Goal: Task Accomplishment & Management: Use online tool/utility

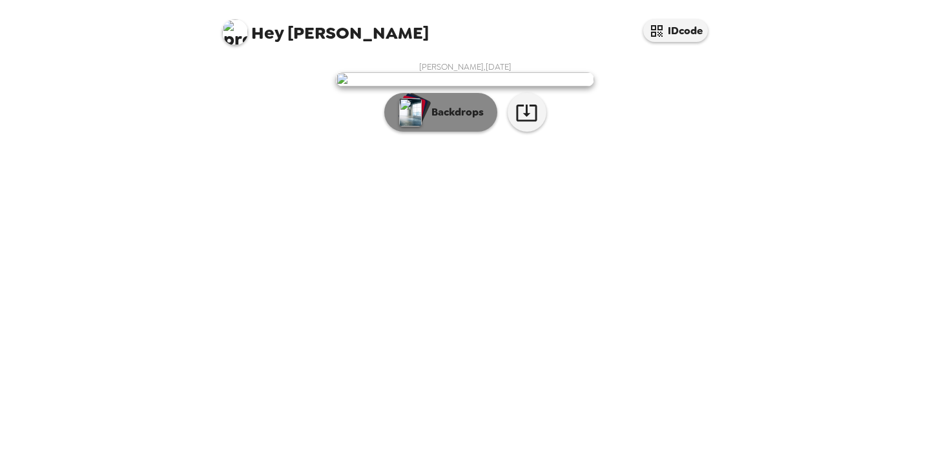
click at [466, 120] on p "Backdrops" at bounding box center [454, 112] width 59 height 15
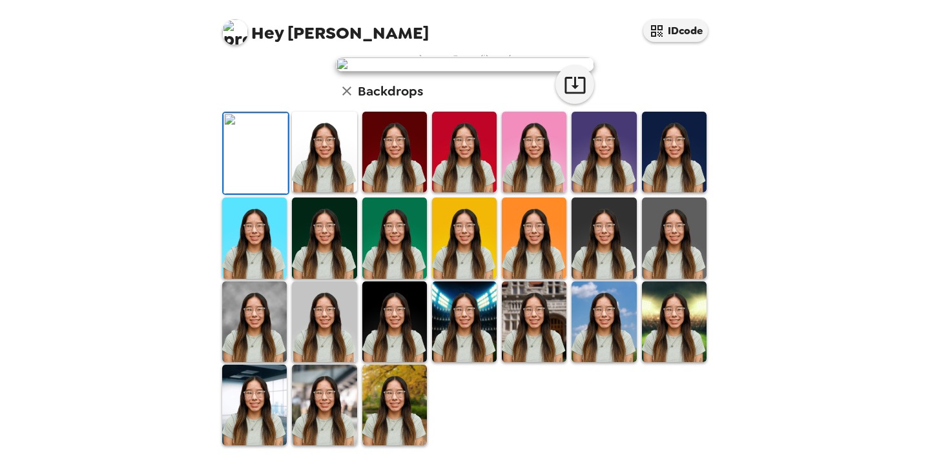
scroll to position [241, 0]
click at [326, 192] on img at bounding box center [324, 152] width 65 height 81
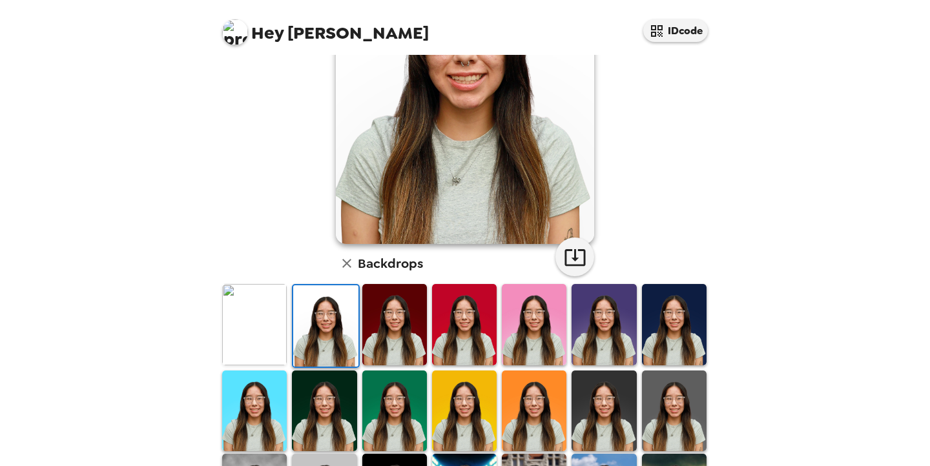
click at [396, 318] on img at bounding box center [394, 324] width 65 height 81
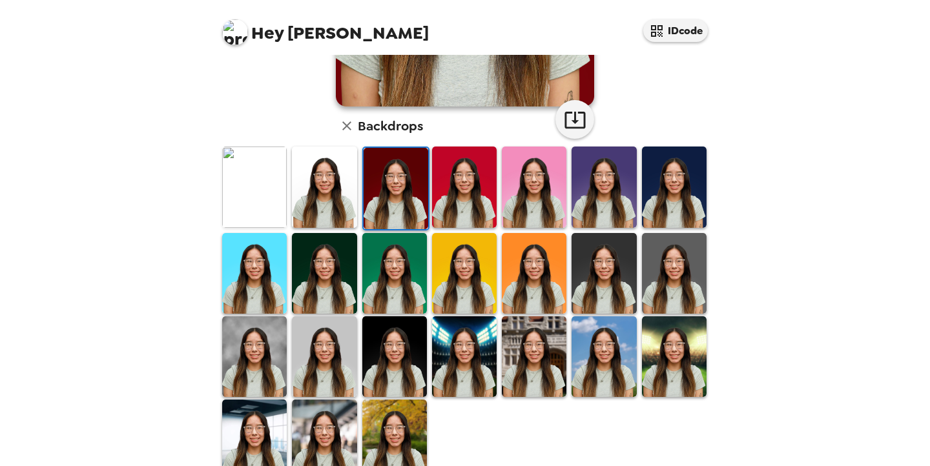
scroll to position [324, 0]
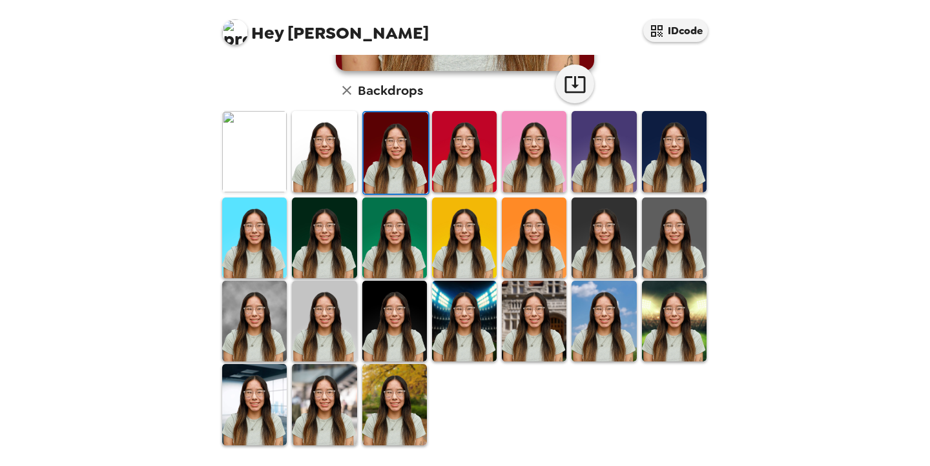
click at [395, 403] on img at bounding box center [394, 404] width 65 height 81
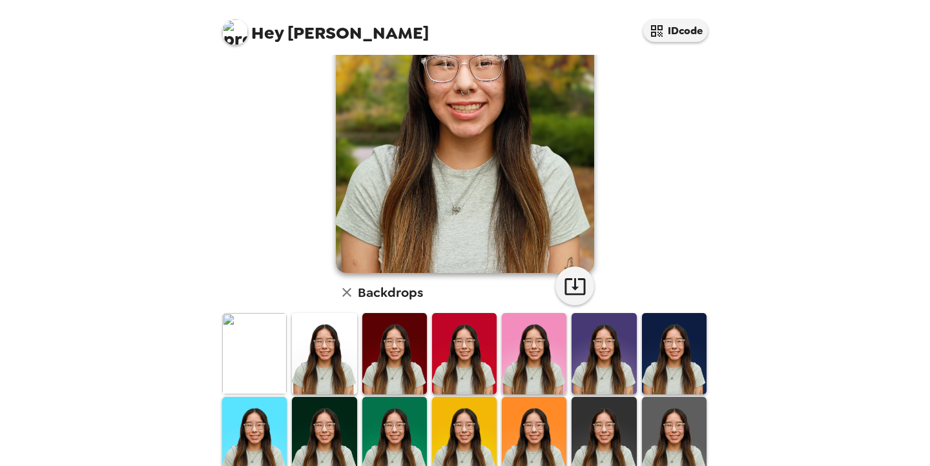
scroll to position [106, 0]
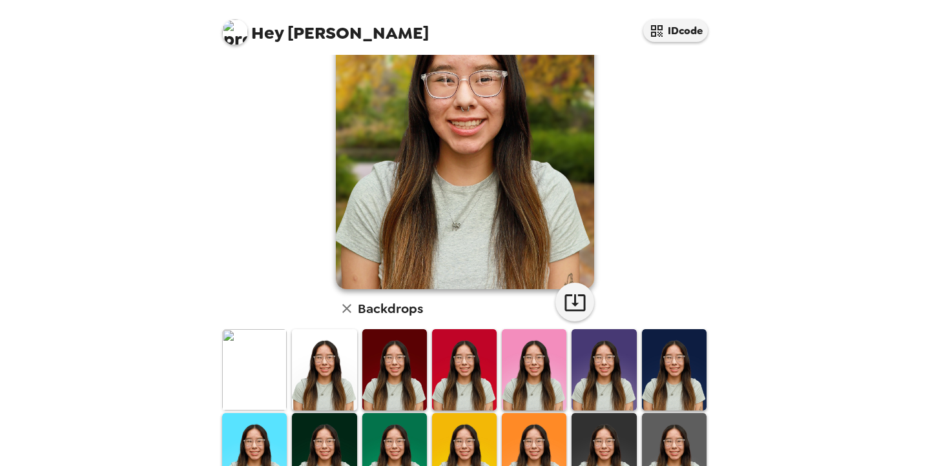
click at [315, 376] on img at bounding box center [324, 369] width 65 height 81
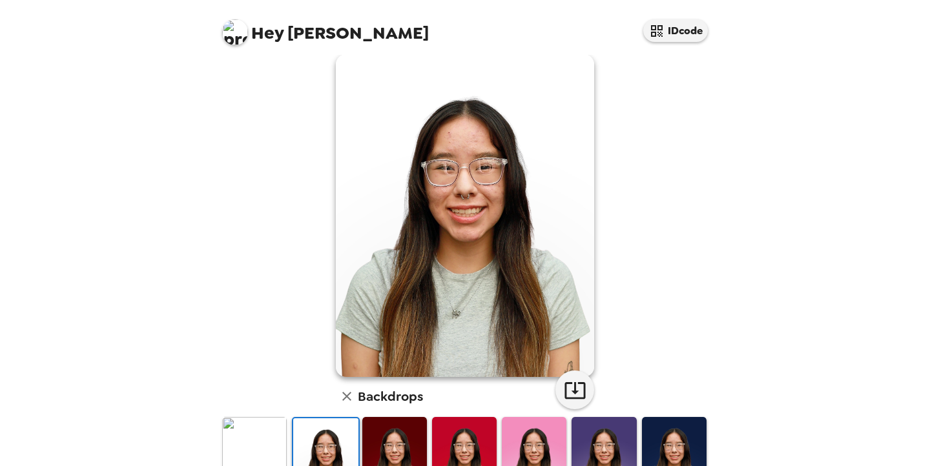
scroll to position [13, 0]
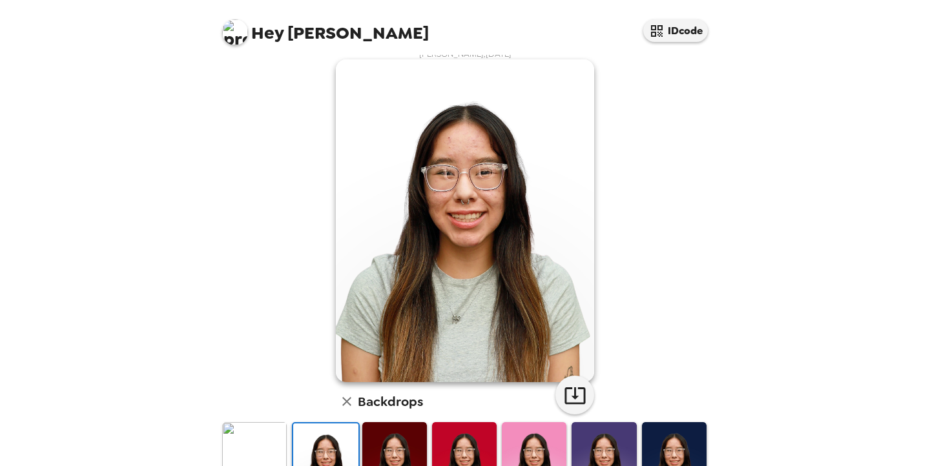
click at [403, 438] on img at bounding box center [394, 462] width 65 height 81
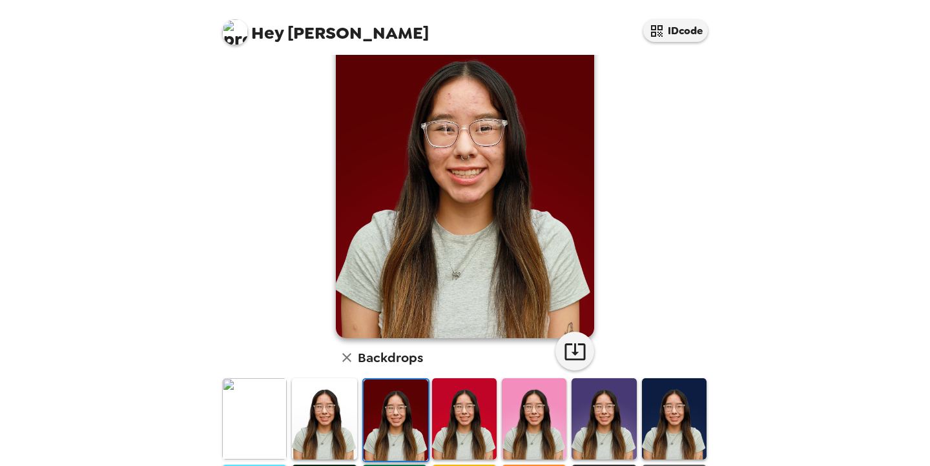
scroll to position [57, 0]
click at [459, 443] on img at bounding box center [464, 418] width 65 height 81
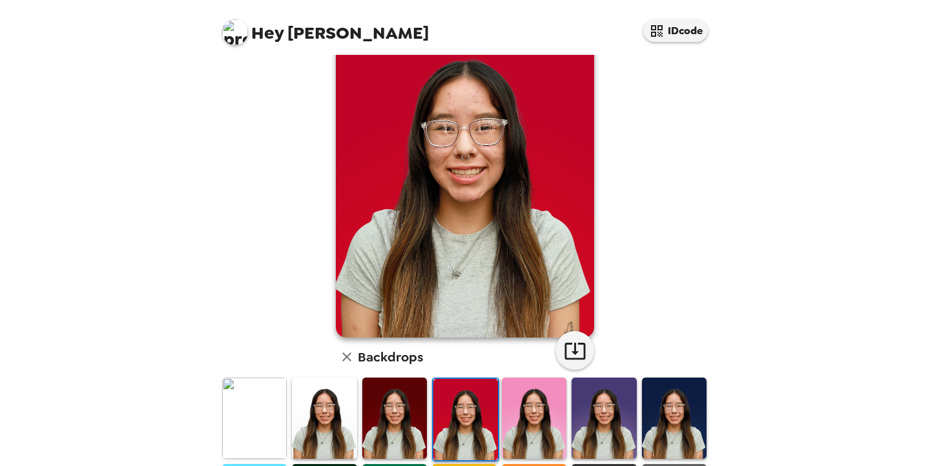
click at [542, 427] on img at bounding box center [534, 418] width 65 height 81
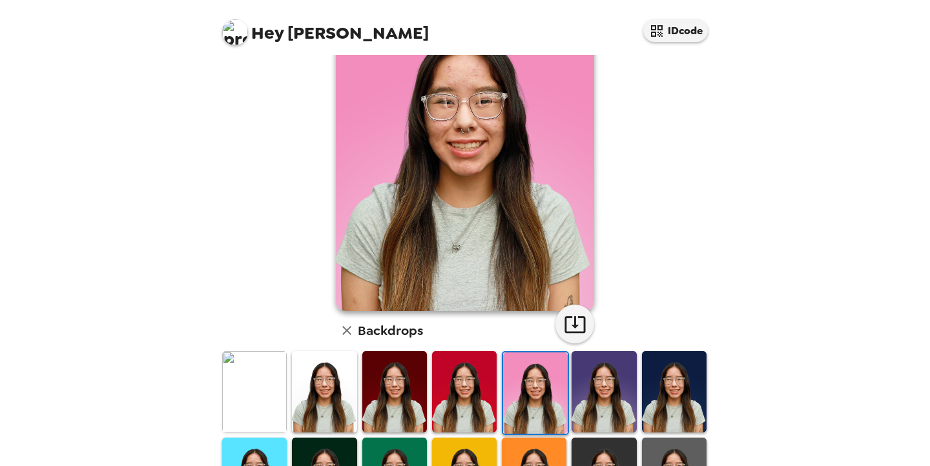
scroll to position [92, 0]
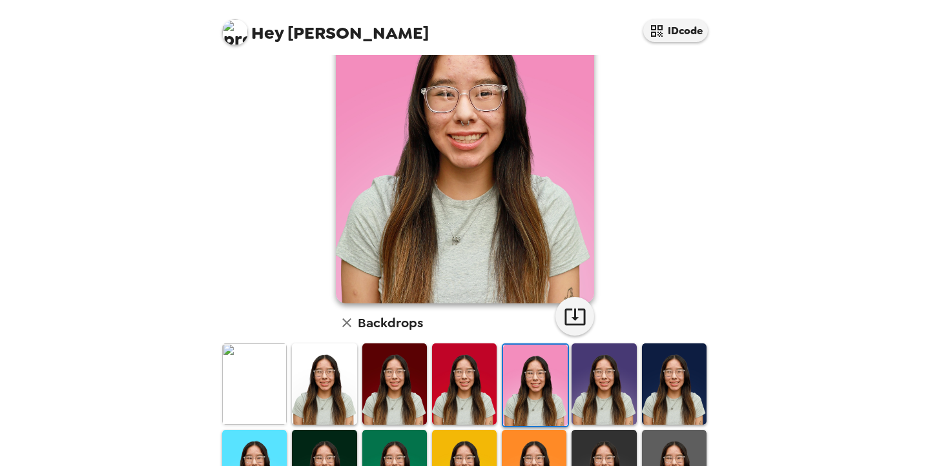
click at [597, 398] on img at bounding box center [603, 383] width 65 height 81
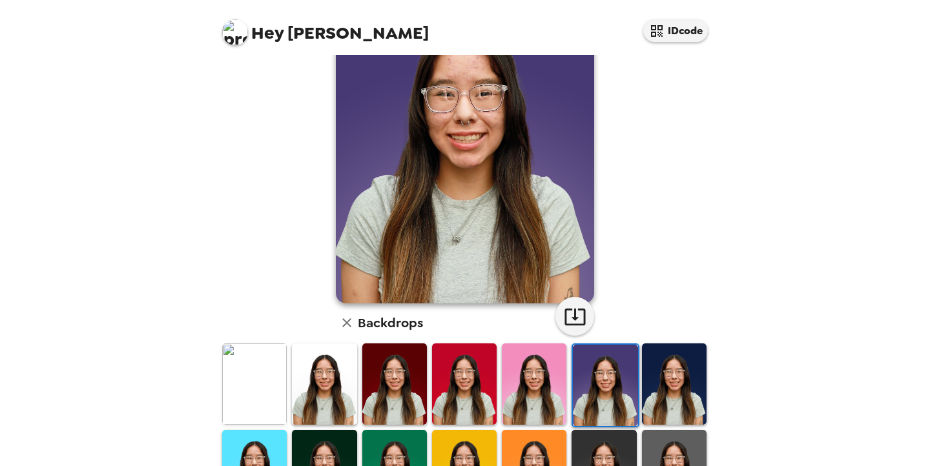
click at [656, 394] on img at bounding box center [674, 383] width 65 height 81
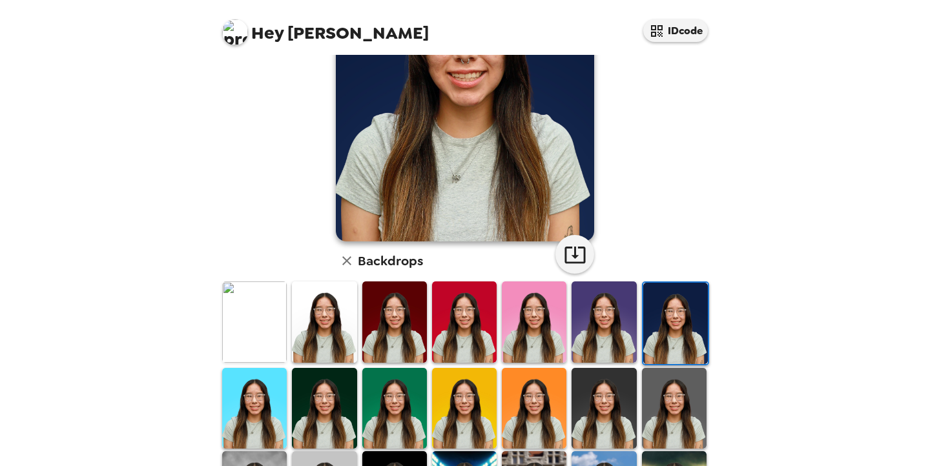
scroll to position [168, 0]
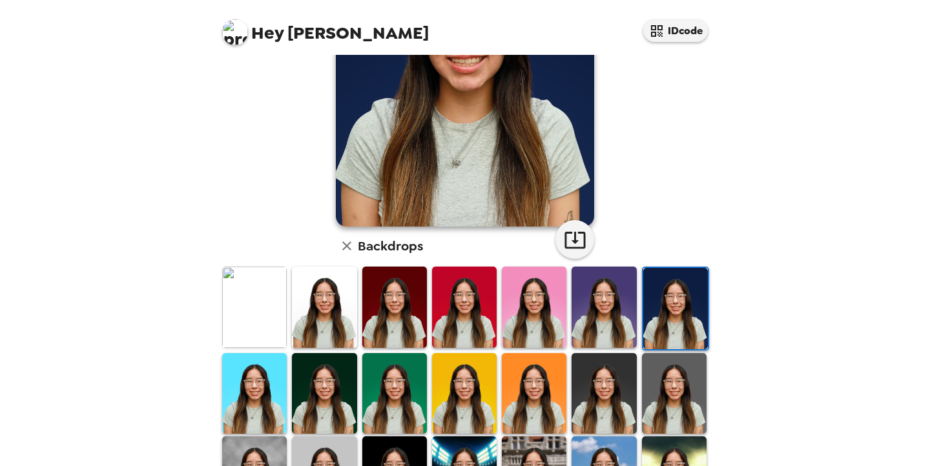
click at [256, 318] on img at bounding box center [254, 307] width 65 height 81
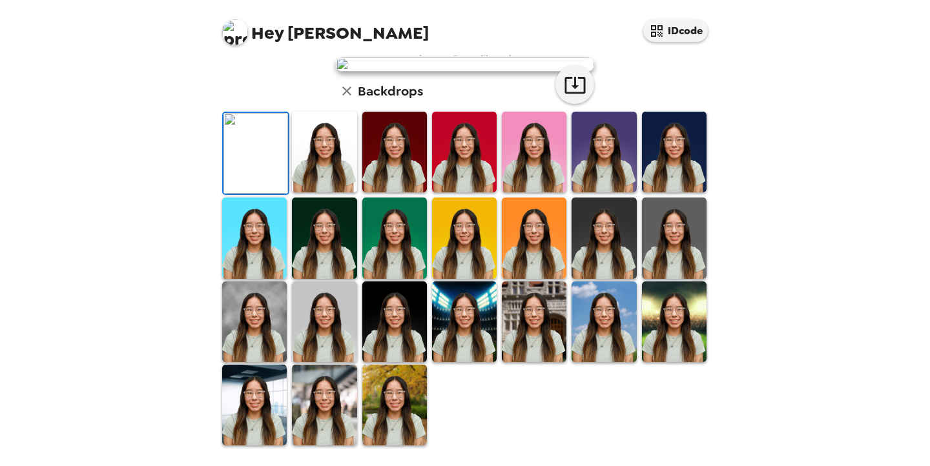
scroll to position [0, 0]
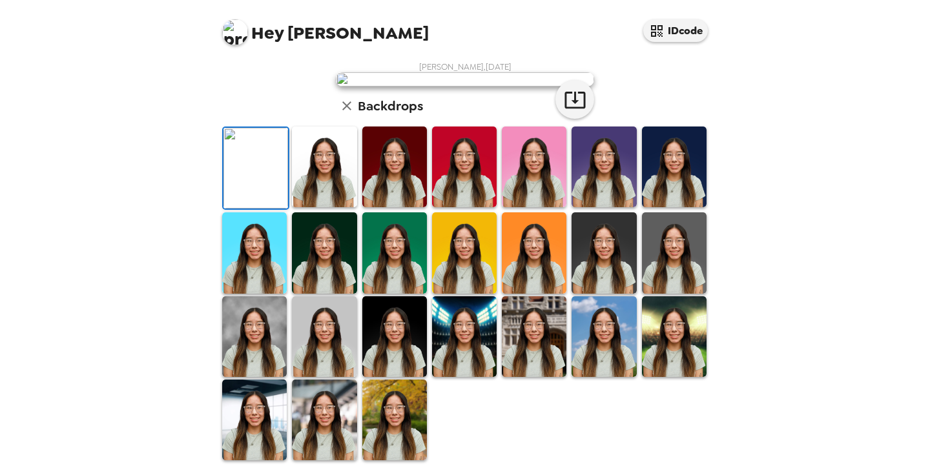
drag, startPoint x: 467, startPoint y: 172, endPoint x: 618, endPoint y: 195, distance: 153.4
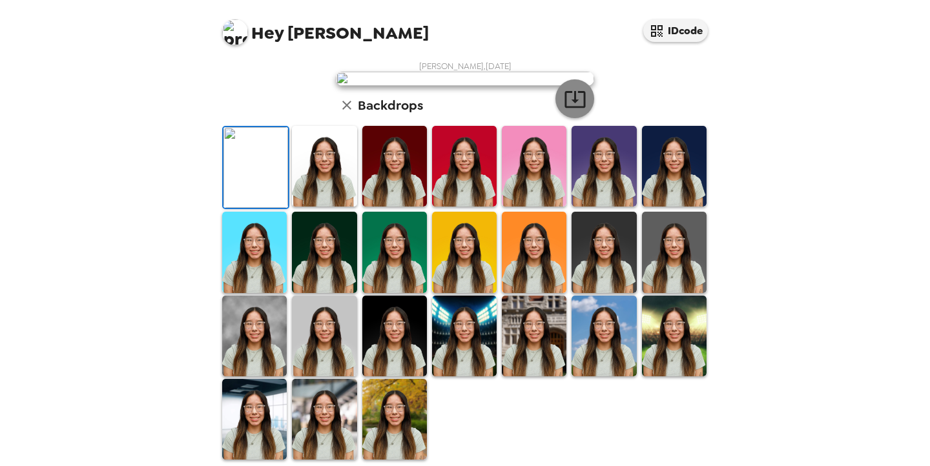
click at [584, 110] on icon "button" at bounding box center [575, 99] width 23 height 23
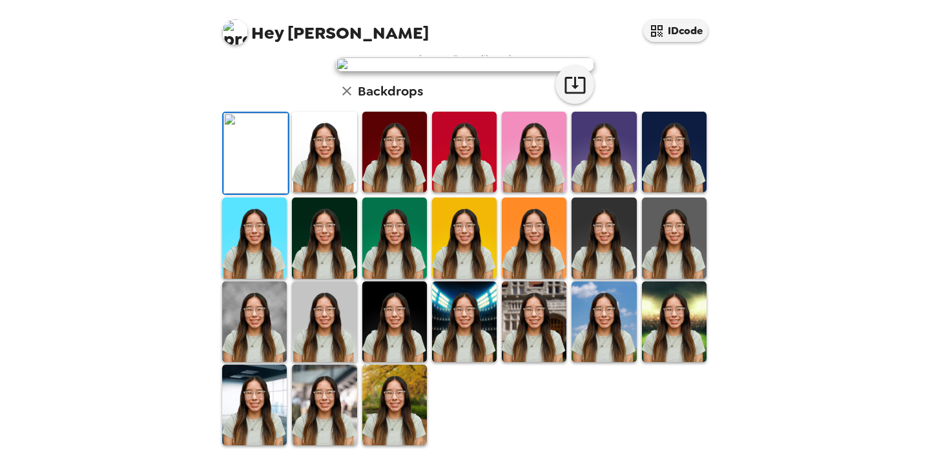
scroll to position [0, 0]
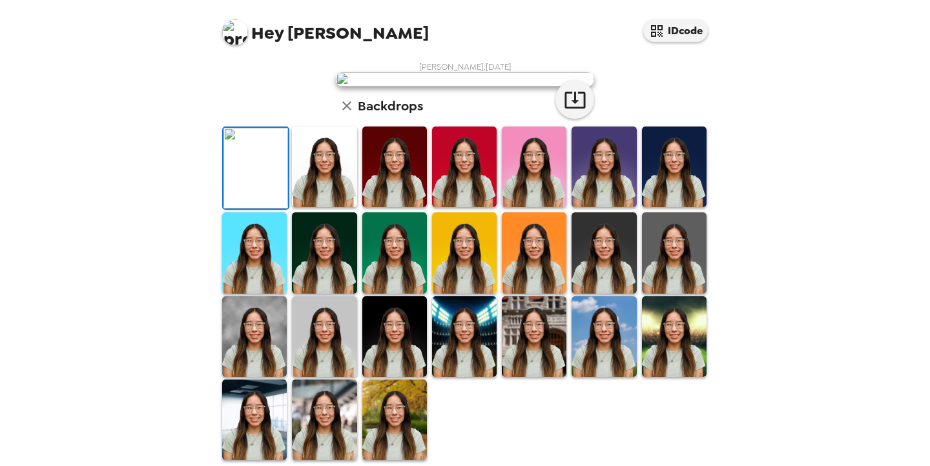
click at [793, 50] on div "Hey Nona IDcode Nona Coando , 09-15-2025 Backdrops" at bounding box center [465, 233] width 930 height 466
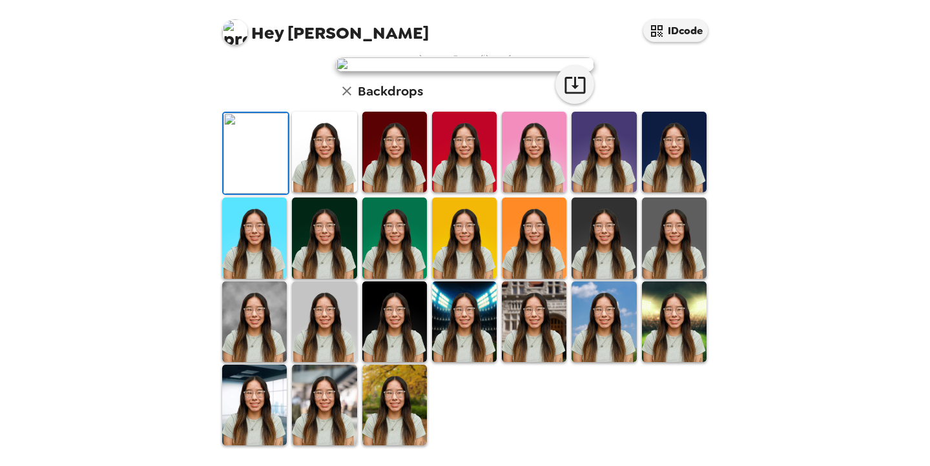
click at [320, 192] on img at bounding box center [324, 152] width 65 height 81
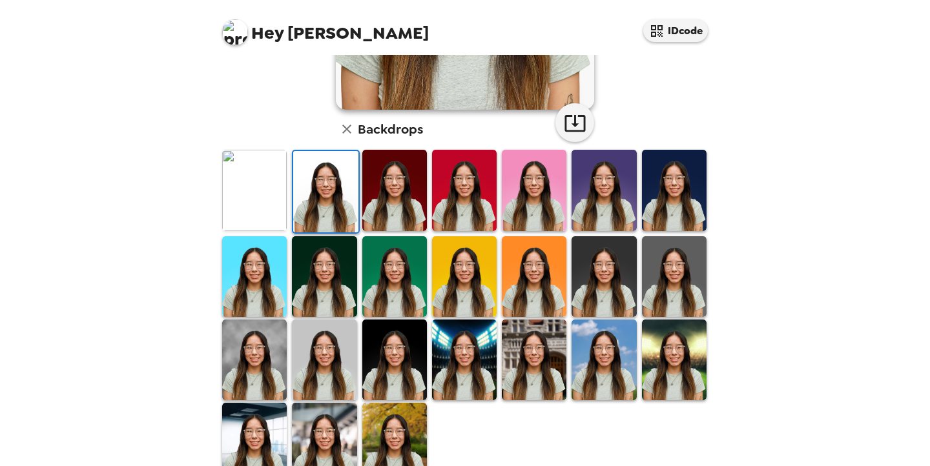
scroll to position [287, 0]
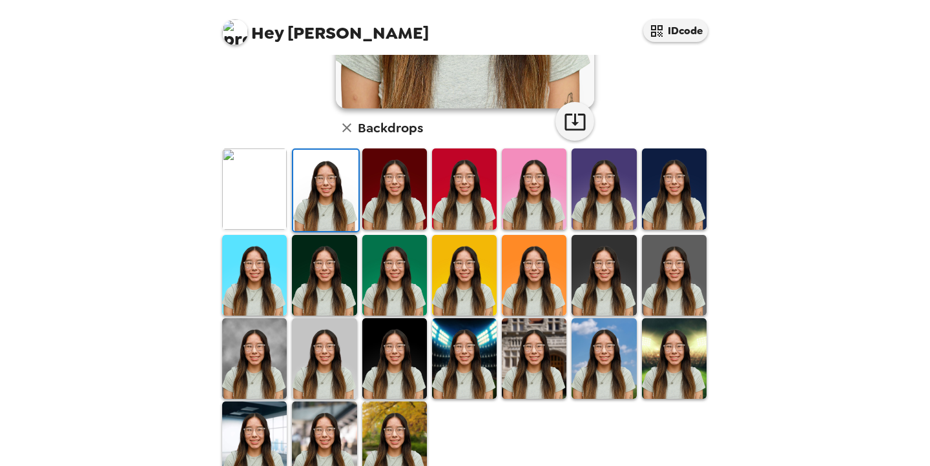
click at [611, 280] on img at bounding box center [603, 275] width 65 height 81
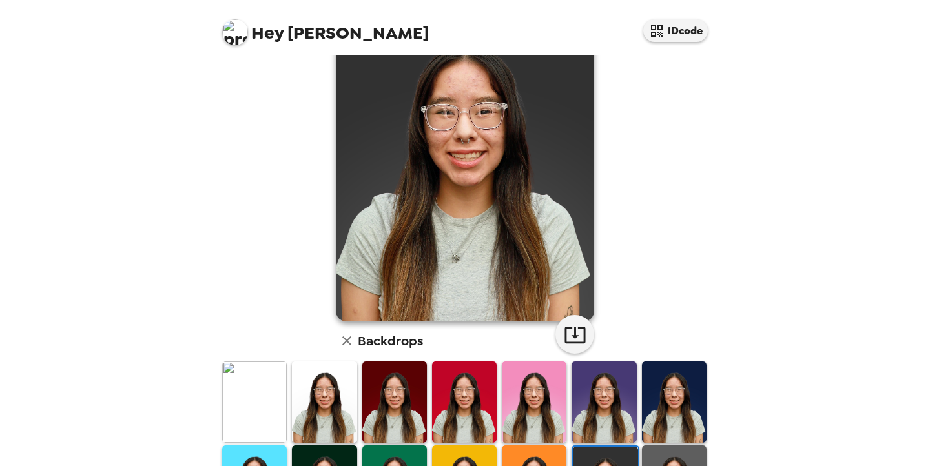
scroll to position [0, 0]
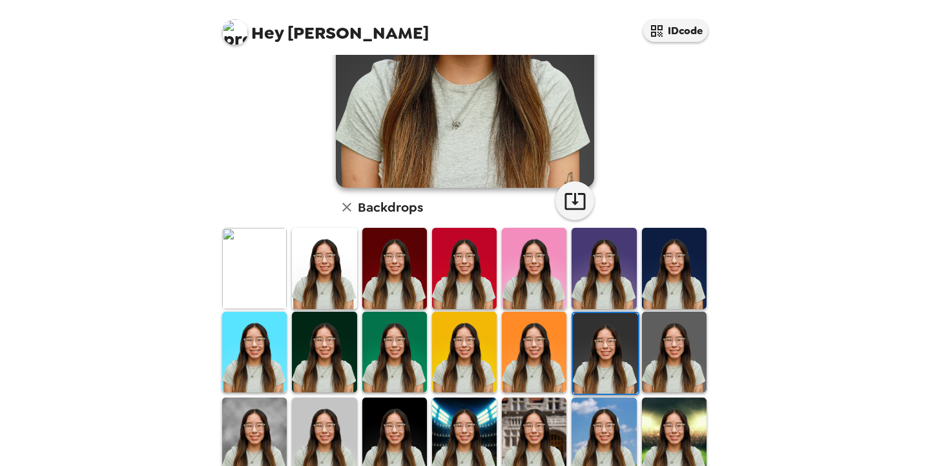
click at [669, 354] on img at bounding box center [674, 352] width 65 height 81
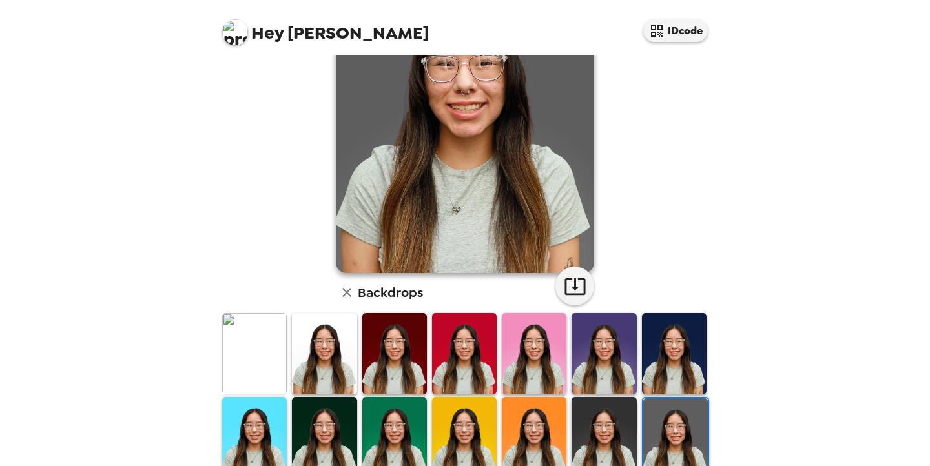
scroll to position [324, 0]
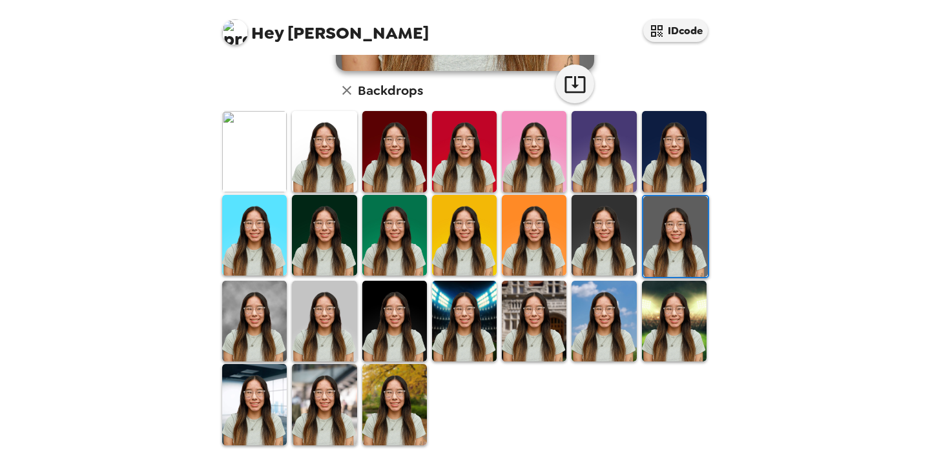
click at [258, 334] on img at bounding box center [254, 321] width 65 height 81
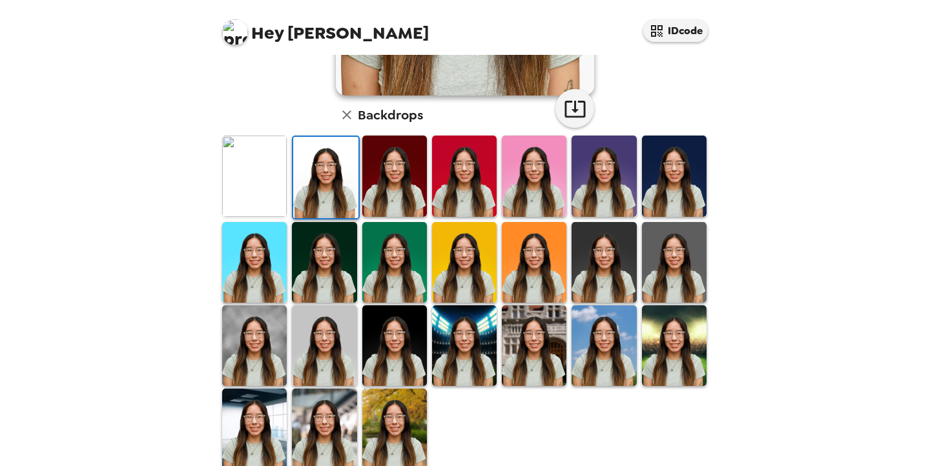
scroll to position [305, 0]
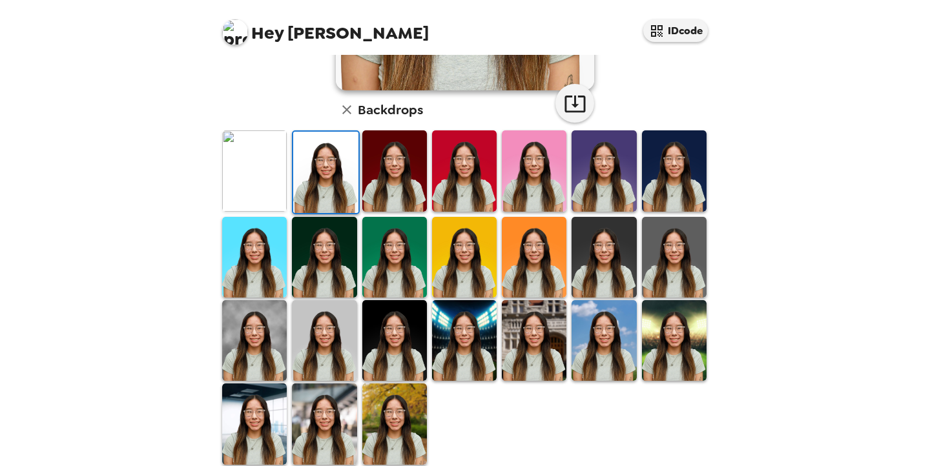
click at [673, 261] on img at bounding box center [674, 257] width 65 height 81
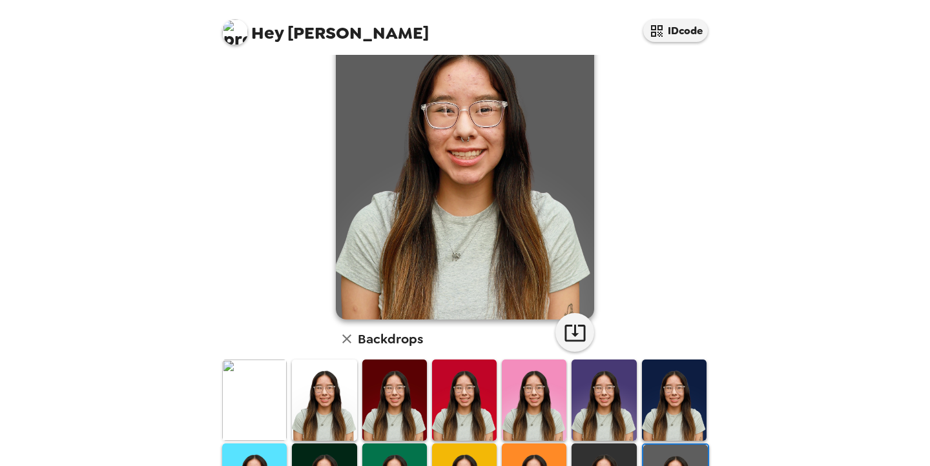
scroll to position [0, 0]
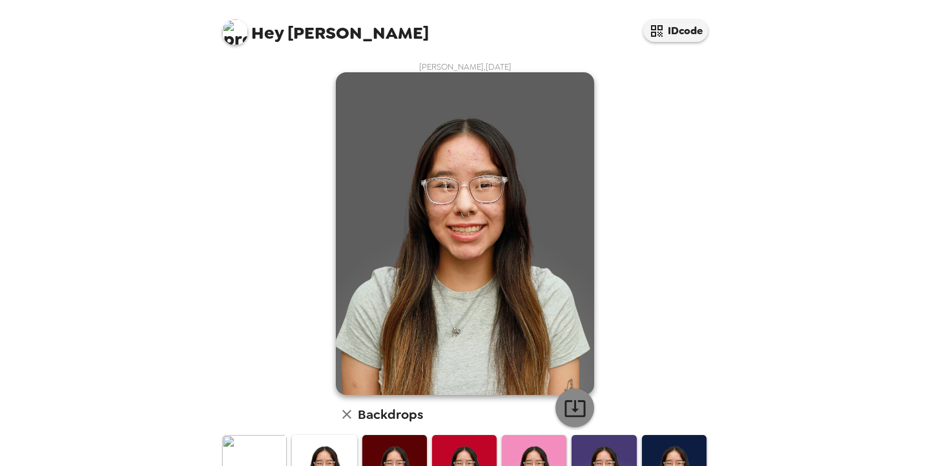
click at [586, 404] on button "button" at bounding box center [574, 408] width 39 height 39
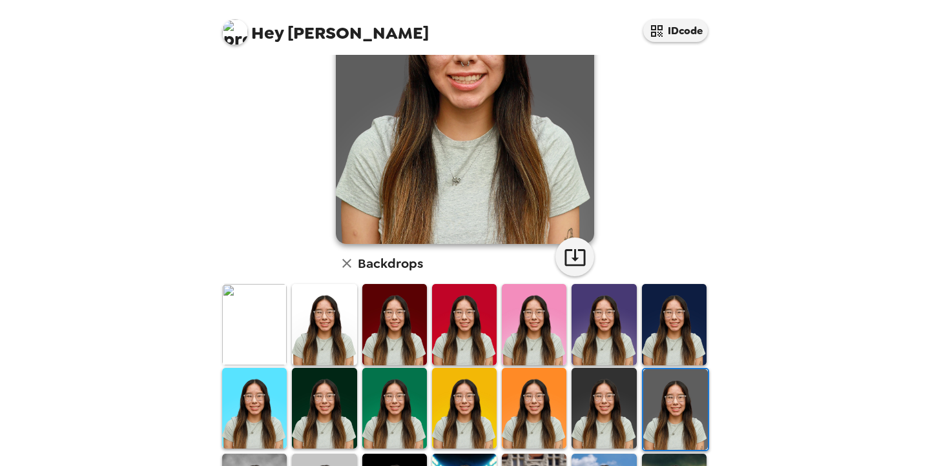
scroll to position [152, 0]
click at [325, 329] on img at bounding box center [324, 323] width 65 height 81
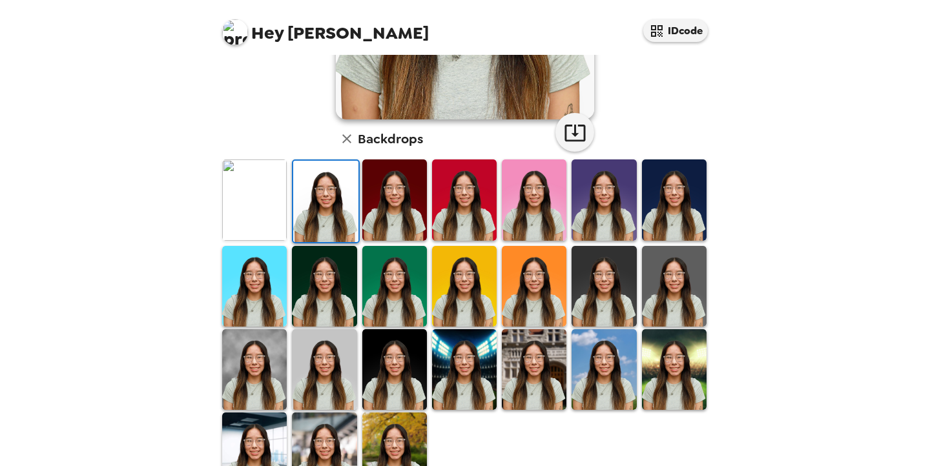
scroll to position [276, 0]
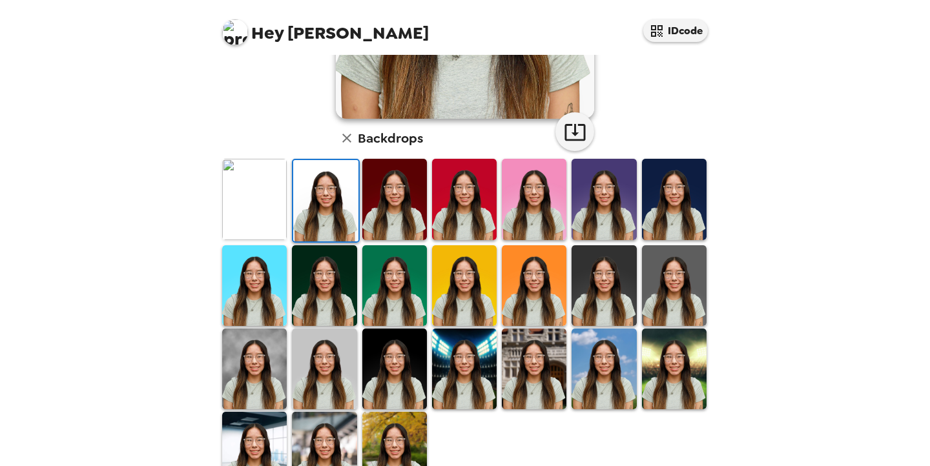
click at [672, 273] on img at bounding box center [674, 285] width 65 height 81
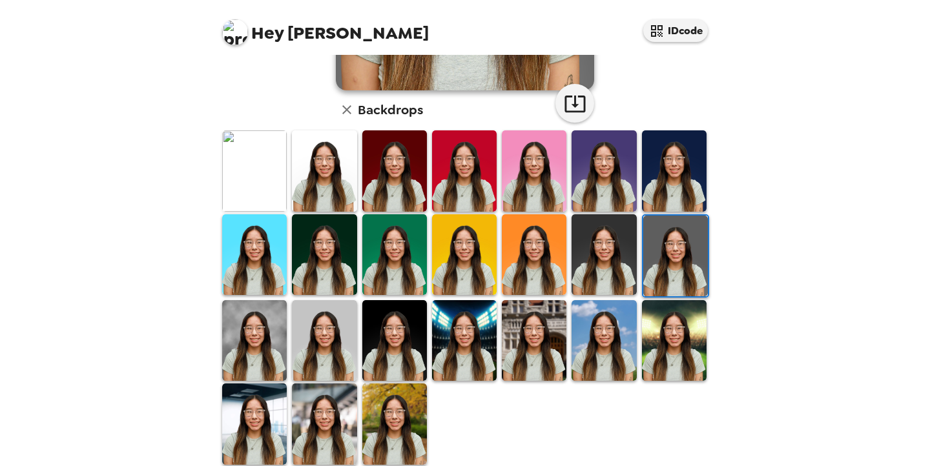
scroll to position [305, 0]
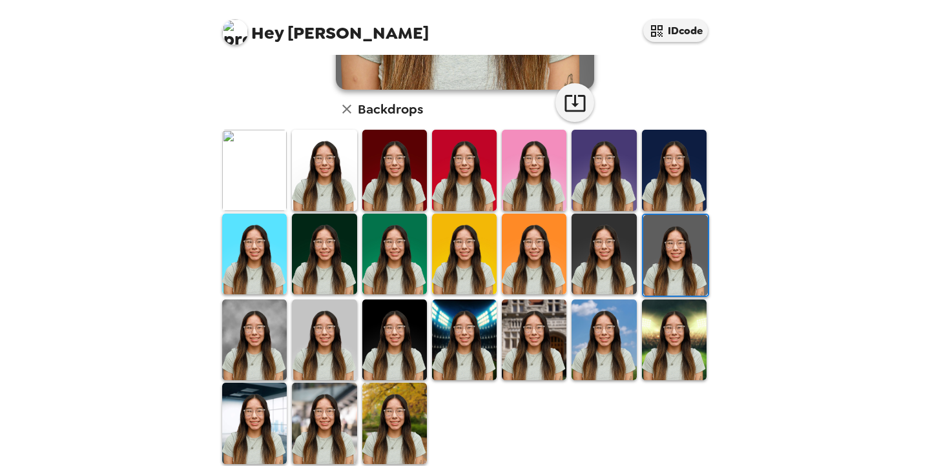
click at [338, 323] on img at bounding box center [324, 340] width 65 height 81
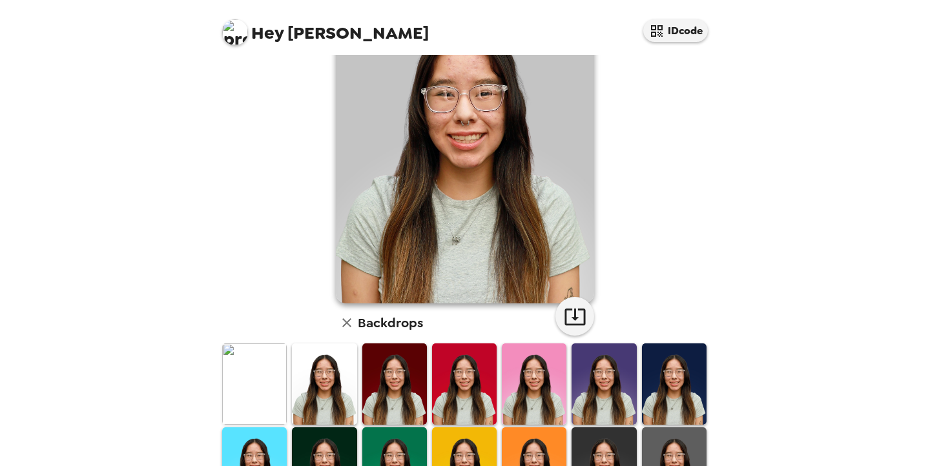
scroll to position [0, 0]
